Goal: Task Accomplishment & Management: Complete application form

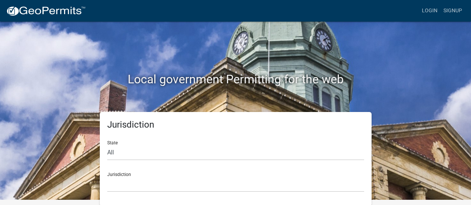
scroll to position [6, 0]
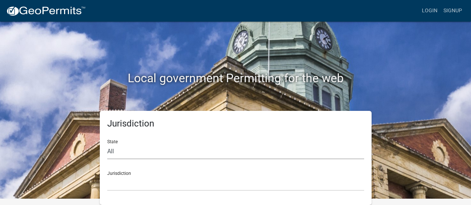
click at [112, 154] on select "All [US_STATE] [US_STATE] [US_STATE] [US_STATE] [US_STATE] [US_STATE] [US_STATE…" at bounding box center [235, 151] width 257 height 15
select select "[US_STATE]"
click at [107, 144] on select "All [US_STATE] [US_STATE] [US_STATE] [US_STATE] [US_STATE] [US_STATE] [US_STATE…" at bounding box center [235, 151] width 257 height 15
click at [131, 176] on select "[GEOGRAPHIC_DATA], [US_STATE][PERSON_NAME][GEOGRAPHIC_DATA], [US_STATE][PERSON_…" at bounding box center [235, 183] width 257 height 15
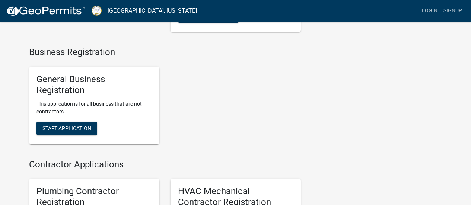
scroll to position [1304, 0]
click at [56, 131] on span "Start Application" at bounding box center [66, 128] width 49 height 6
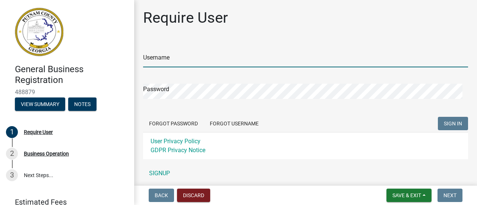
type input "[EMAIL_ADDRESS][DOMAIN_NAME]"
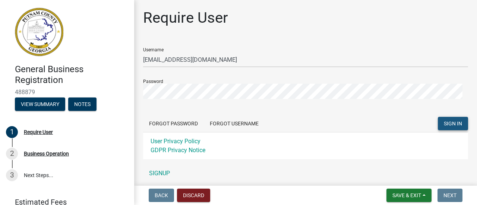
click at [448, 123] on span "SIGN IN" at bounding box center [453, 124] width 18 height 6
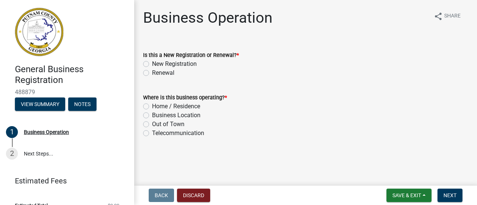
click at [152, 64] on label "New Registration" at bounding box center [174, 64] width 45 height 9
click at [152, 64] on input "New Registration" at bounding box center [154, 62] width 5 height 5
radio input "true"
click at [152, 115] on label "Business Location" at bounding box center [176, 115] width 48 height 9
click at [152, 115] on input "Business Location" at bounding box center [154, 113] width 5 height 5
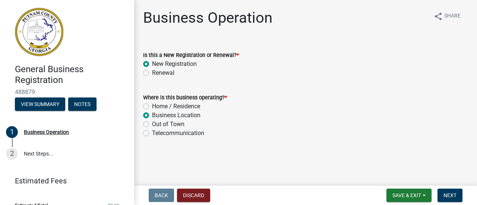
radio input "true"
click at [456, 196] on span "Next" at bounding box center [449, 196] width 13 height 6
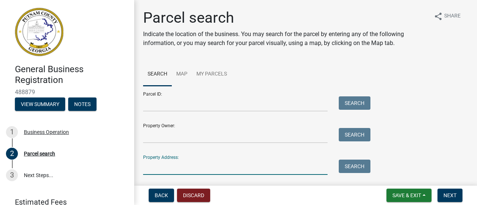
click at [191, 162] on input "Property Address:" at bounding box center [235, 167] width 184 height 15
click at [356, 165] on button "Search" at bounding box center [355, 166] width 32 height 13
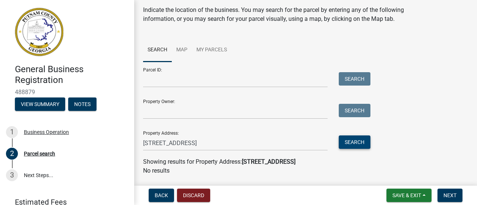
scroll to position [46, 0]
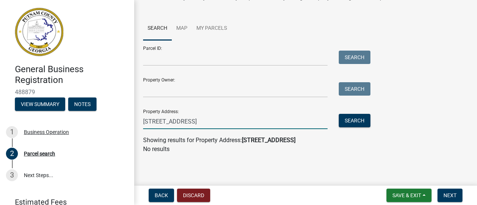
click at [222, 123] on input "[STREET_ADDRESS]" at bounding box center [235, 121] width 184 height 15
type input "[STREET_ADDRESS]"
click at [348, 121] on button "Search" at bounding box center [355, 120] width 32 height 13
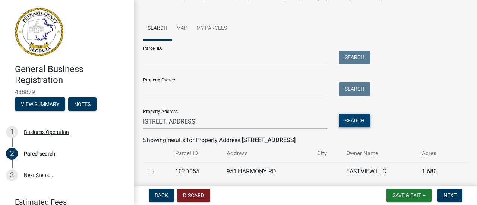
scroll to position [73, 0]
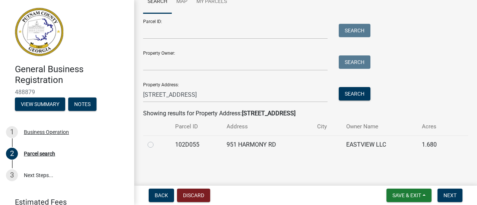
click at [156, 140] on label at bounding box center [156, 140] width 0 height 0
click at [156, 144] on input "radio" at bounding box center [158, 142] width 5 height 5
radio input "true"
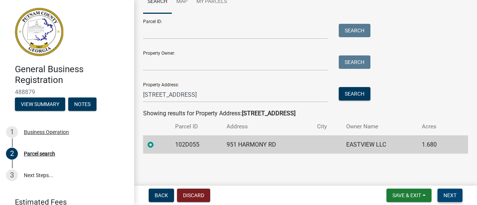
click at [451, 193] on span "Next" at bounding box center [449, 196] width 13 height 6
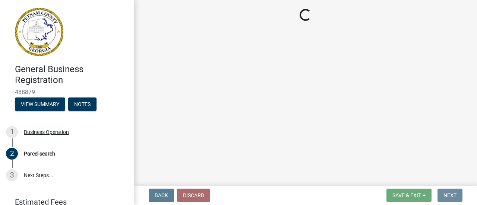
scroll to position [0, 0]
select select "GA"
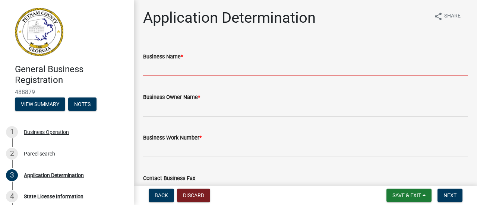
click at [185, 72] on input "Business Name *" at bounding box center [305, 68] width 325 height 15
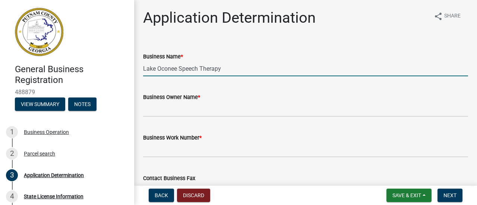
type input "Lake Oconee Speech Therapy"
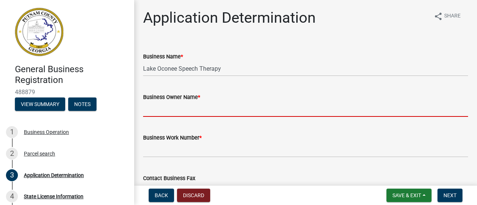
click at [179, 105] on input "Business Owner Name *" at bounding box center [305, 109] width 325 height 15
type input "[PERSON_NAME]"
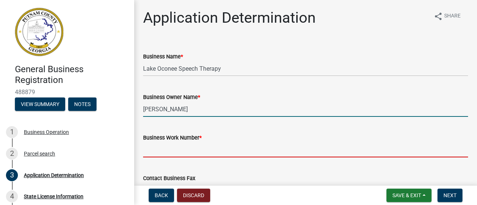
type input "9122530215"
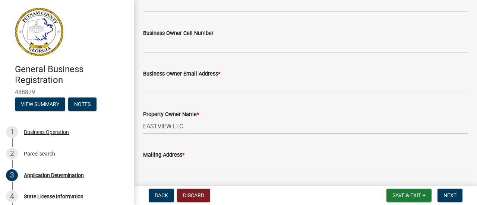
scroll to position [186, 0]
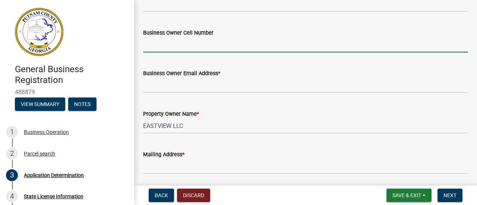
click at [181, 47] on input "Business Owner Cell Number" at bounding box center [305, 44] width 325 height 15
type input "9122530215"
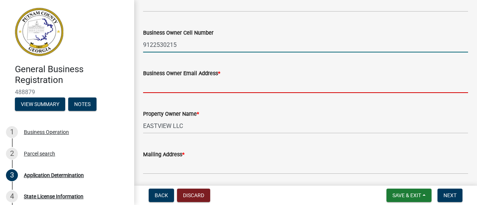
type input "[EMAIL_ADDRESS][DOMAIN_NAME]"
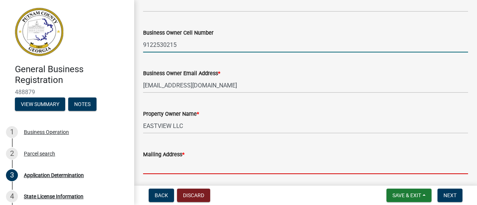
type input "[STREET_ADDRESS][PERSON_NAME]"
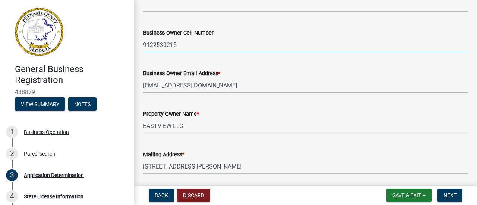
type input "Eatonton"
type input "GA"
type input "31024"
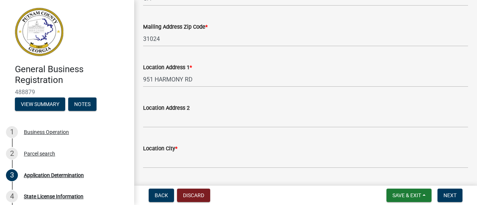
scroll to position [447, 0]
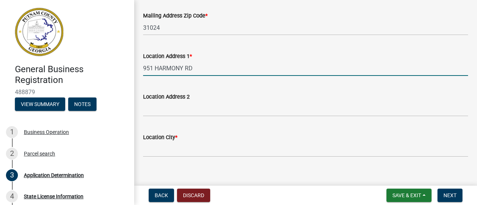
click at [201, 69] on input "951 HARMONY RD" at bounding box center [305, 68] width 325 height 15
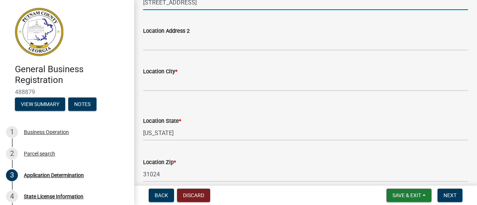
scroll to position [521, 0]
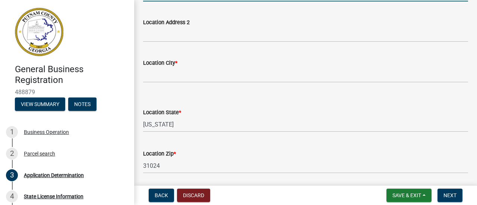
type input "[STREET_ADDRESS]"
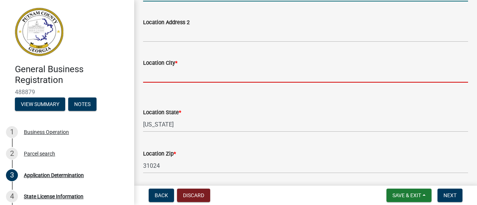
click at [179, 77] on input "Location City *" at bounding box center [305, 74] width 325 height 15
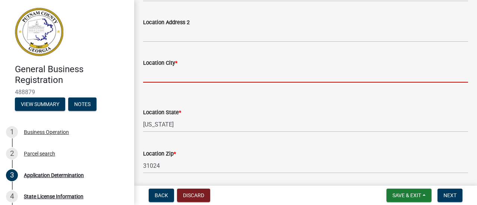
type input "Eatonton"
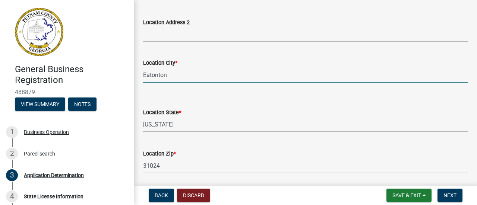
type input "[EMAIL_ADDRESS][DOMAIN_NAME]"
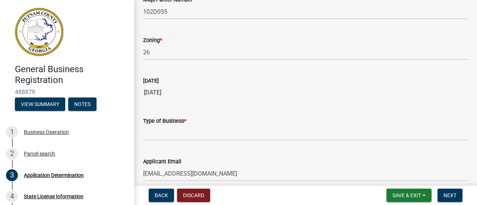
scroll to position [745, 0]
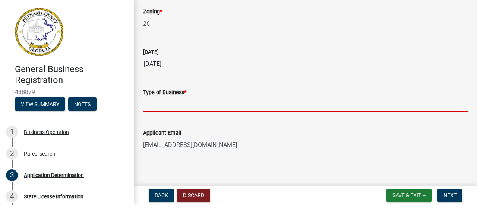
click at [181, 105] on input "Type of Business *" at bounding box center [305, 104] width 325 height 15
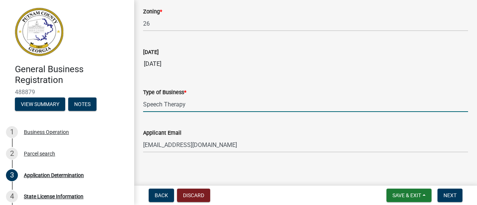
scroll to position [750, 0]
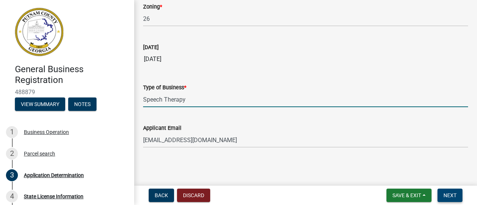
type input "Speech Therapy"
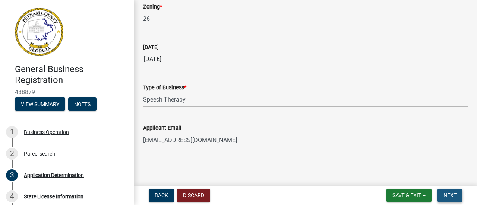
click at [451, 194] on span "Next" at bounding box center [449, 196] width 13 height 6
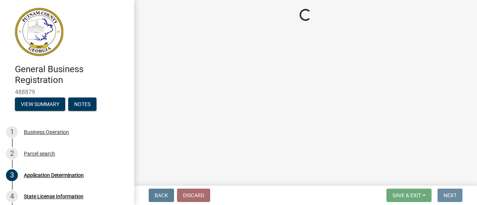
scroll to position [0, 0]
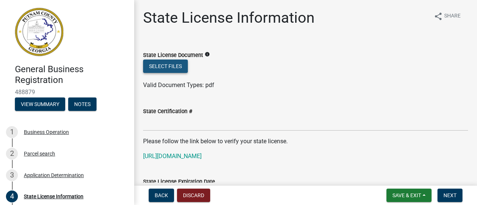
click at [166, 66] on button "Select files" at bounding box center [165, 66] width 45 height 13
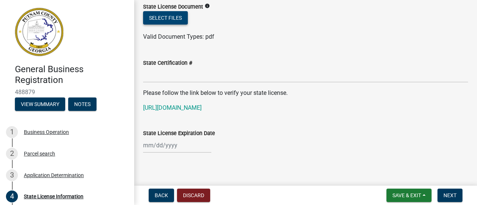
scroll to position [54, 0]
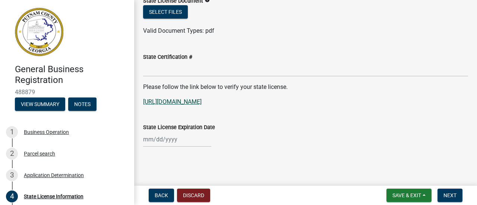
click at [201, 101] on link "[URL][DOMAIN_NAME]" at bounding box center [172, 101] width 58 height 7
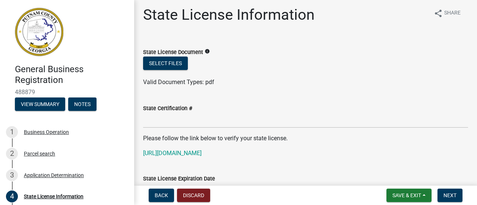
scroll to position [0, 0]
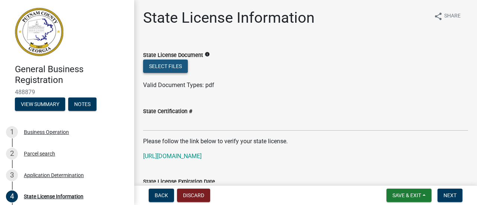
click at [179, 67] on button "Select files" at bounding box center [165, 66] width 45 height 13
click at [205, 52] on icon "info" at bounding box center [206, 54] width 5 height 5
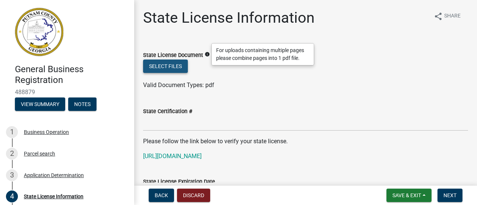
click at [178, 63] on button "Select files" at bounding box center [165, 66] width 45 height 13
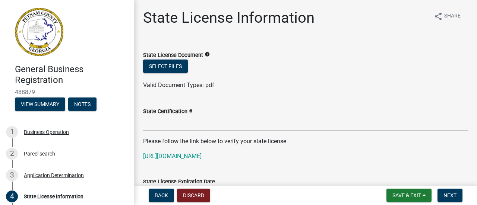
click at [206, 54] on icon "info" at bounding box center [206, 54] width 5 height 5
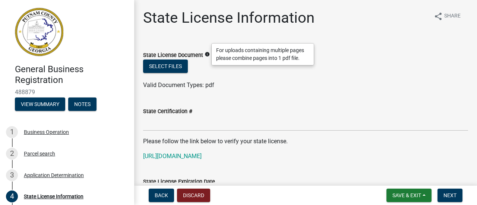
click at [205, 54] on icon "info" at bounding box center [206, 54] width 5 height 5
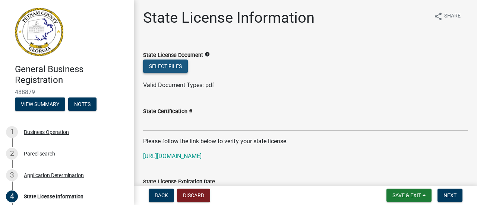
click at [159, 68] on button "Select files" at bounding box center [165, 66] width 45 height 13
click at [194, 111] on div "State Certification #" at bounding box center [305, 111] width 325 height 9
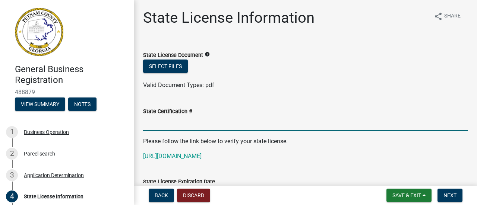
click at [164, 126] on input "State Certification #" at bounding box center [305, 123] width 325 height 15
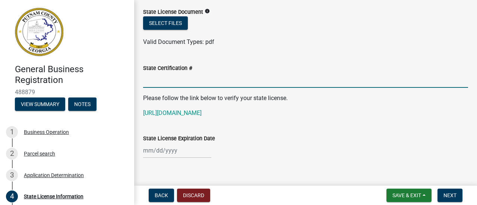
scroll to position [54, 0]
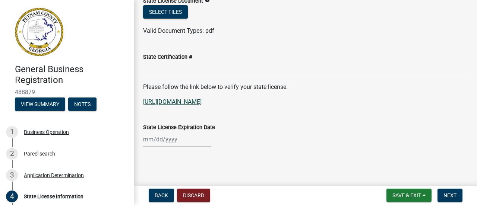
click at [201, 101] on link "[URL][DOMAIN_NAME]" at bounding box center [172, 101] width 58 height 7
click at [185, 142] on div at bounding box center [177, 139] width 68 height 15
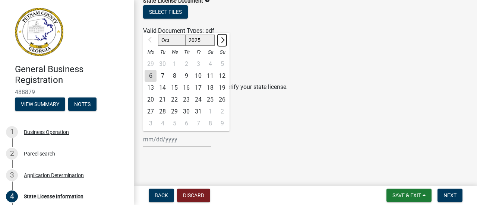
click at [222, 41] on span "Next month" at bounding box center [222, 40] width 6 height 6
select select "12"
click at [197, 40] on select "2025 2026 2027 2028 2029 2030 2031 2032 2033 2034 2035 2036 2037 2038 2039 2040…" at bounding box center [200, 40] width 30 height 11
select select "2027"
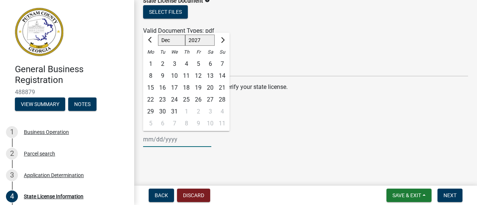
click at [185, 35] on select "2025 2026 2027 2028 2029 2030 2031 2032 2033 2034 2035 2036 2037 2038 2039 2040…" at bounding box center [200, 40] width 30 height 11
click at [221, 42] on span "Next month" at bounding box center [222, 40] width 6 height 6
select select "1"
select select "2028"
click at [221, 42] on span "Next month" at bounding box center [222, 40] width 6 height 6
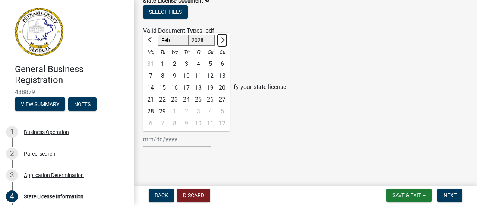
click at [221, 42] on span "Next month" at bounding box center [222, 40] width 6 height 6
select select "3"
click at [200, 110] on div "31" at bounding box center [198, 112] width 12 height 12
type input "[DATE]"
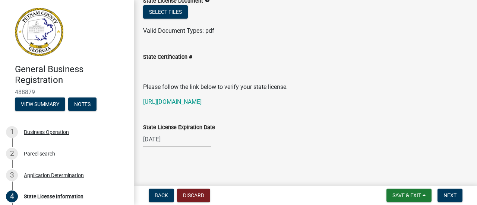
select select "3"
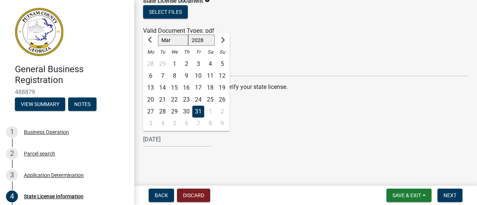
click at [187, 137] on div "[DATE] Jan Feb Mar Apr May Jun [DATE] Aug Sep Oct Nov [DATE] 2026 2027 2028 202…" at bounding box center [177, 139] width 68 height 15
click at [210, 39] on select "2025 2026 2027 2028 2029 2030 2031 2032 2033 2034 2035 2036 2037 2038 2039 2040…" at bounding box center [201, 40] width 27 height 11
select select "2027"
click at [188, 35] on select "2025 2026 2027 2028 2029 2030 2031 2032 2033 2034 2035 2036 2037 2038 2039 2040…" at bounding box center [201, 40] width 27 height 11
click at [178, 141] on input "[DATE]" at bounding box center [177, 139] width 68 height 15
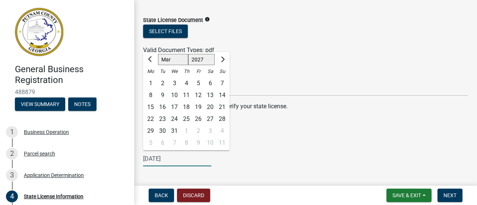
scroll to position [17, 0]
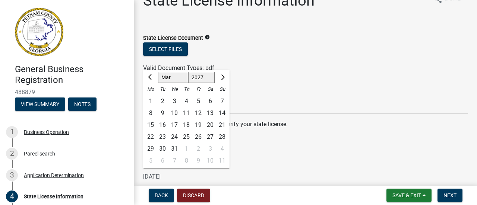
type input "[DATE]"
click at [260, 97] on div "State Certification #" at bounding box center [305, 94] width 325 height 9
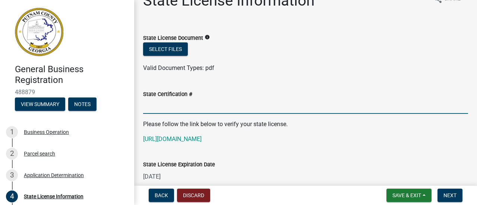
click at [178, 108] on input "State Certification #" at bounding box center [305, 106] width 325 height 15
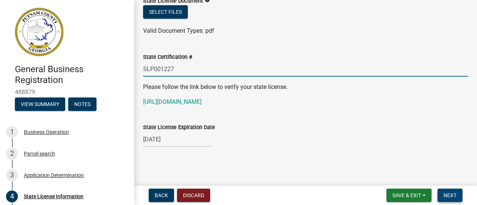
type input "SLP001227"
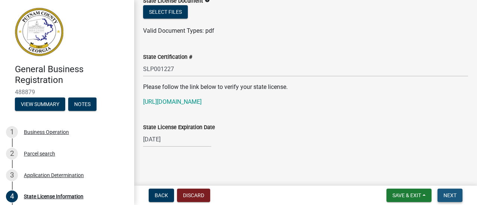
click at [452, 194] on span "Next" at bounding box center [449, 196] width 13 height 6
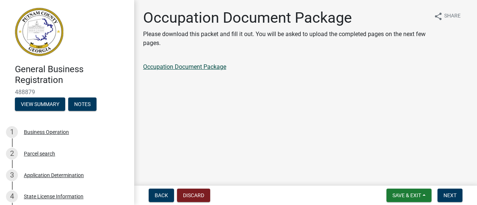
click at [184, 67] on link "Occupation Document Package" at bounding box center [184, 66] width 83 height 7
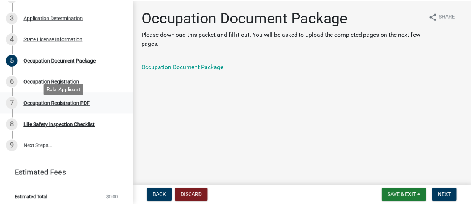
scroll to position [162, 0]
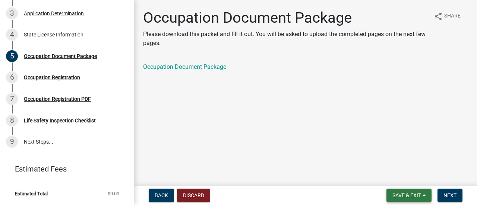
click at [404, 195] on span "Save & Exit" at bounding box center [406, 196] width 29 height 6
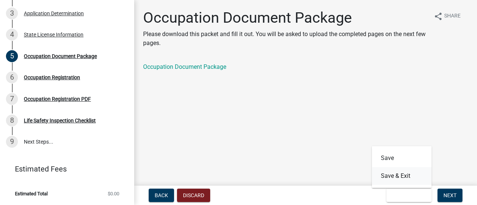
click at [396, 176] on button "Save & Exit" at bounding box center [402, 176] width 60 height 18
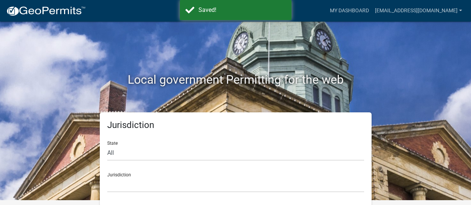
scroll to position [6, 0]
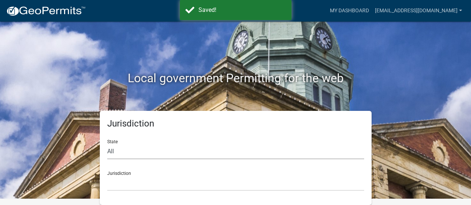
click at [113, 149] on select "All [US_STATE] [US_STATE] [US_STATE] [US_STATE] [US_STATE] [US_STATE] [US_STATE…" at bounding box center [235, 151] width 257 height 15
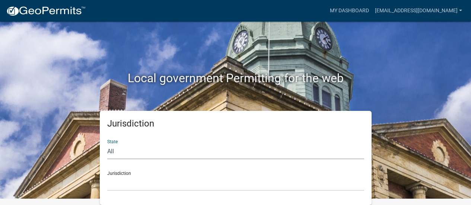
select select "[US_STATE]"
click at [107, 144] on select "All [US_STATE] [US_STATE] [US_STATE] [US_STATE] [US_STATE] [US_STATE] [US_STATE…" at bounding box center [235, 151] width 257 height 15
click at [120, 186] on select "[GEOGRAPHIC_DATA], [US_STATE][PERSON_NAME][GEOGRAPHIC_DATA], [US_STATE][PERSON_…" at bounding box center [235, 183] width 257 height 15
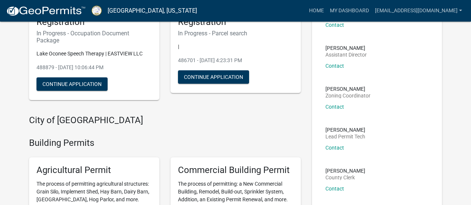
scroll to position [44, 0]
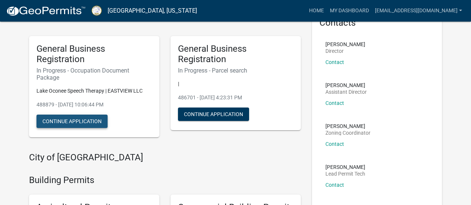
click at [78, 121] on button "Continue Application" at bounding box center [72, 121] width 71 height 13
